Goal: Task Accomplishment & Management: Use online tool/utility

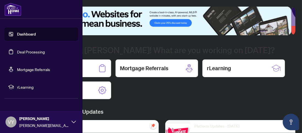
click at [35, 70] on link "Mortgage Referrals" at bounding box center [33, 69] width 33 height 5
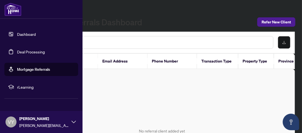
click at [8, 123] on span "VY" at bounding box center [11, 122] width 7 height 8
